Goal: Find contact information: Find contact information

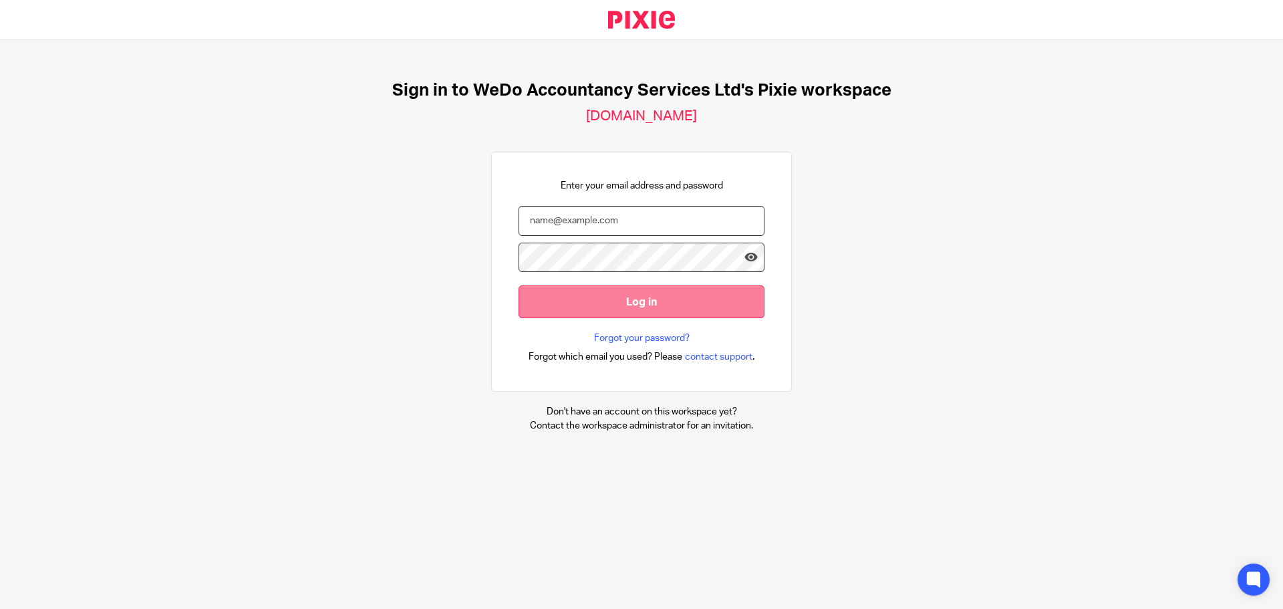
type input "faye.youle@wedo-business.com"
click at [587, 297] on input "Log in" at bounding box center [642, 301] width 246 height 33
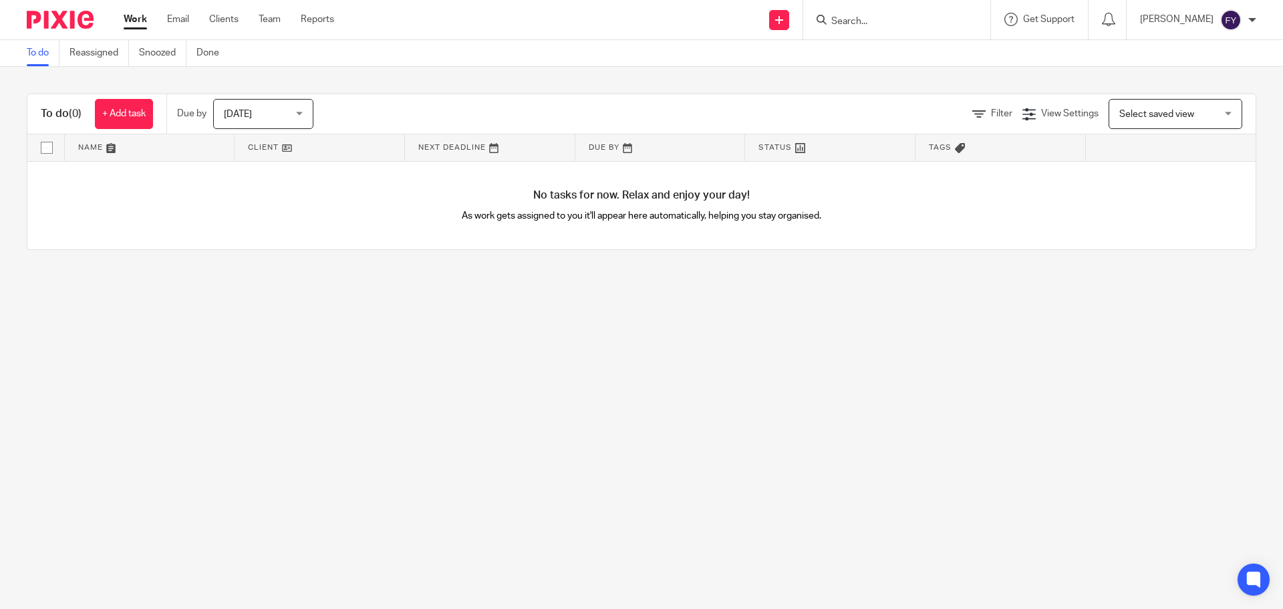
click at [231, 11] on div "Work Email Clients Team Reports Work Email Clients Team Reports Settings" at bounding box center [232, 19] width 244 height 39
click at [227, 18] on link "Clients" at bounding box center [223, 19] width 29 height 13
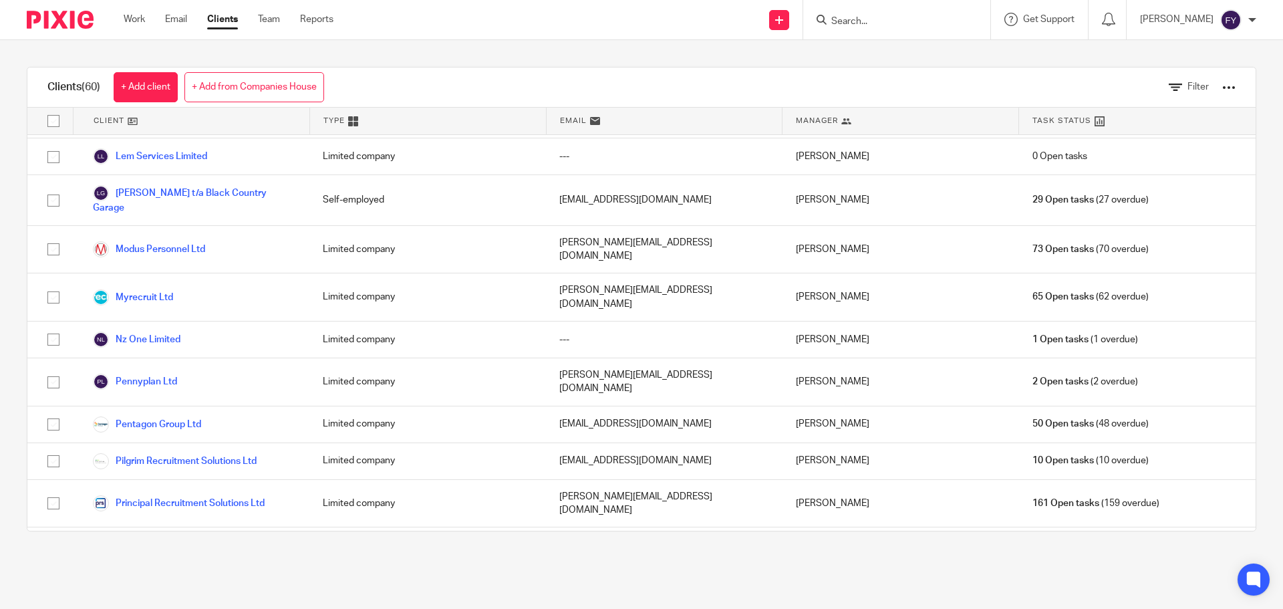
scroll to position [1203, 0]
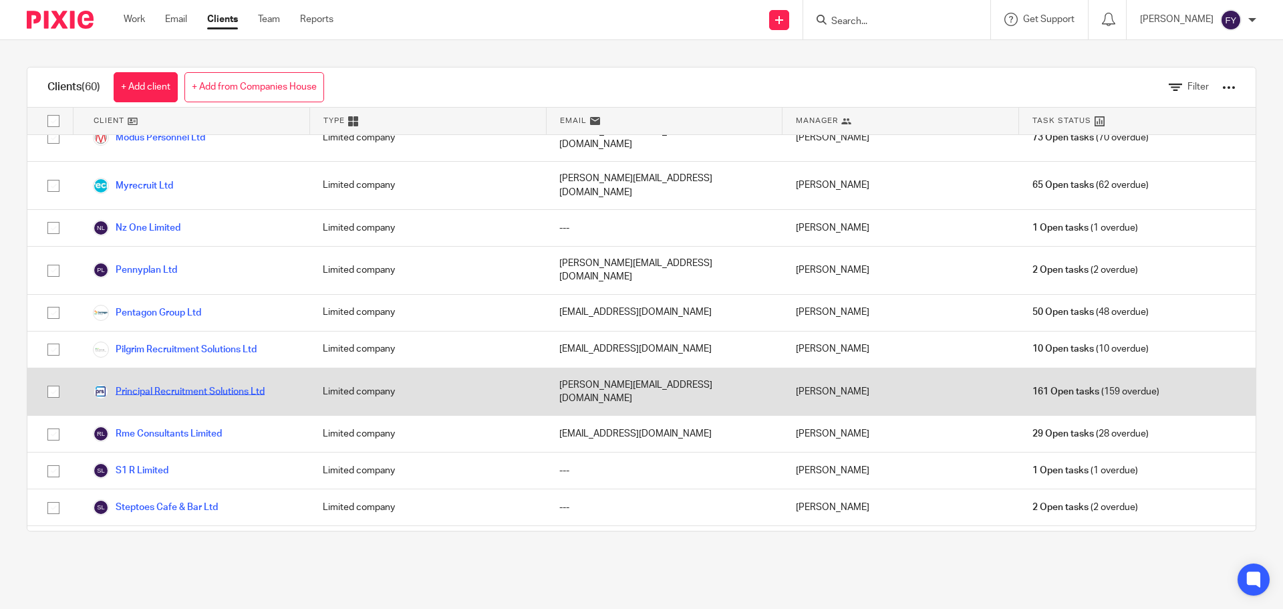
click at [170, 384] on link "Principal Recruitment Solutions Ltd" at bounding box center [179, 392] width 172 height 16
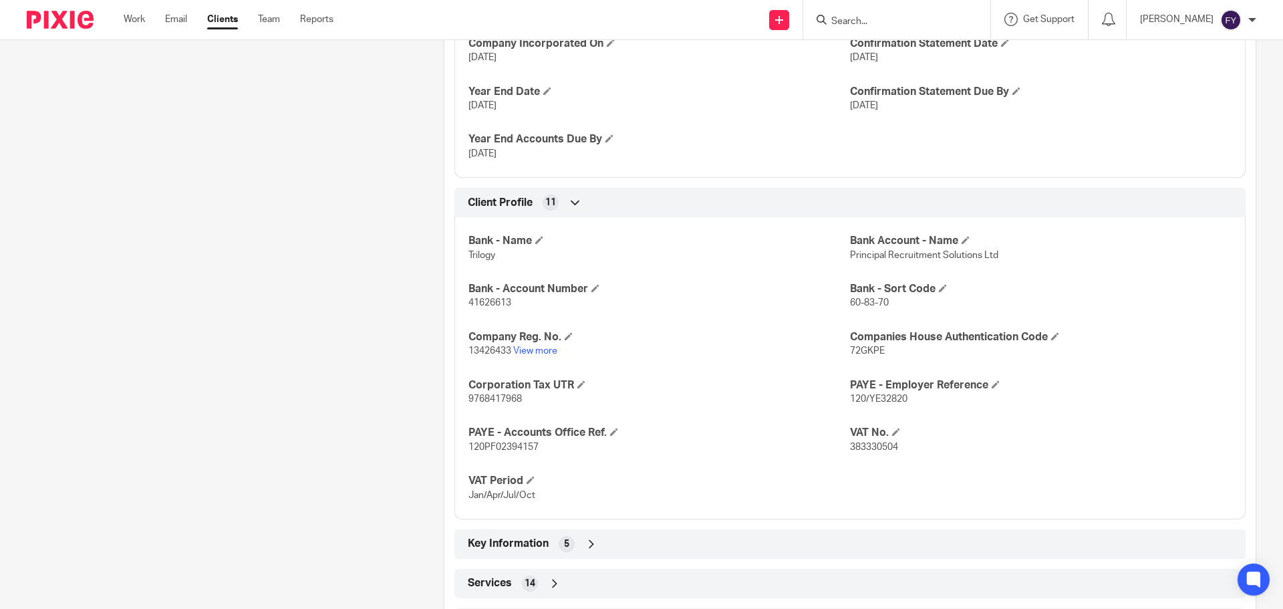
scroll to position [668, 0]
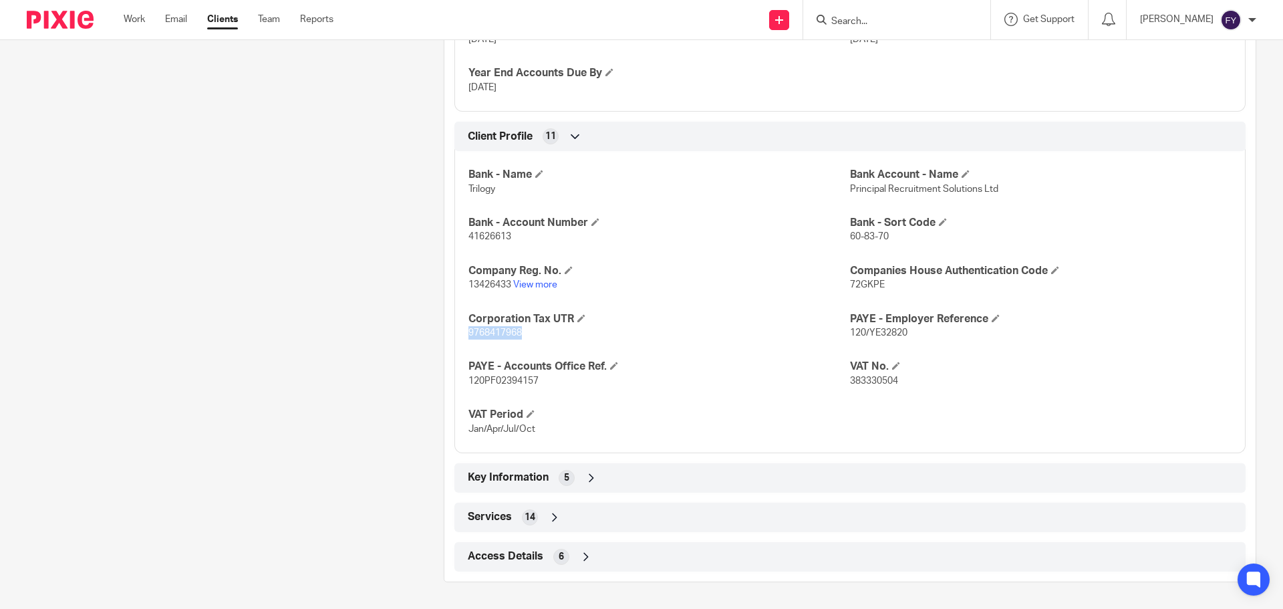
drag, startPoint x: 526, startPoint y: 342, endPoint x: 424, endPoint y: 340, distance: 101.6
click at [424, 340] on div "More details Client manager [PERSON_NAME] [PERSON_NAME] [PERSON_NAME] [PERSON_N…" at bounding box center [839, 28] width 833 height 1107
click at [627, 339] on p "9768417968" at bounding box center [659, 332] width 382 height 13
